Goal: Information Seeking & Learning: Understand process/instructions

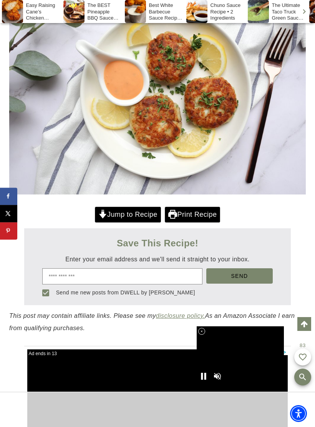
click at [138, 216] on link "Jump to Recipe" at bounding box center [128, 215] width 66 height 16
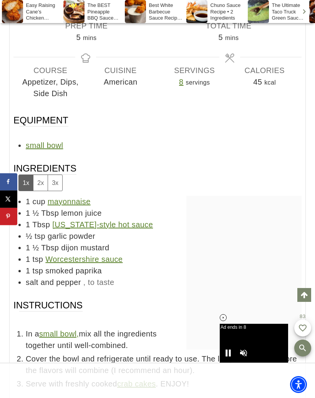
click at [41, 175] on button "2x" at bounding box center [40, 183] width 15 height 16
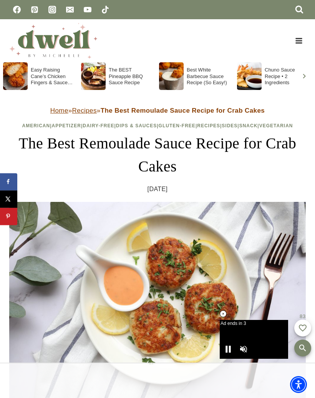
scroll to position [5366, 0]
